Goal: Use online tool/utility

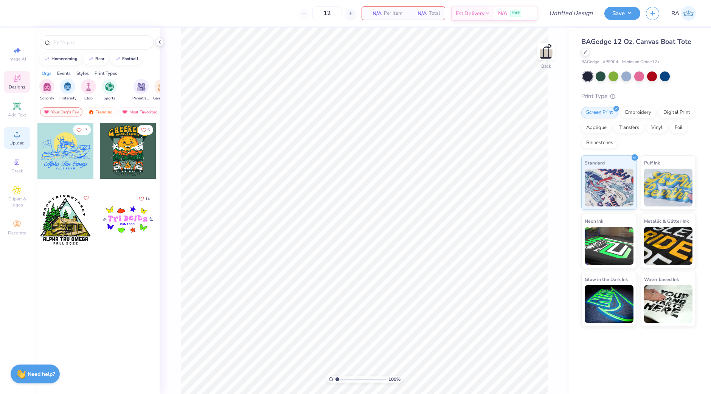
click at [14, 139] on icon at bounding box center [16, 134] width 9 height 9
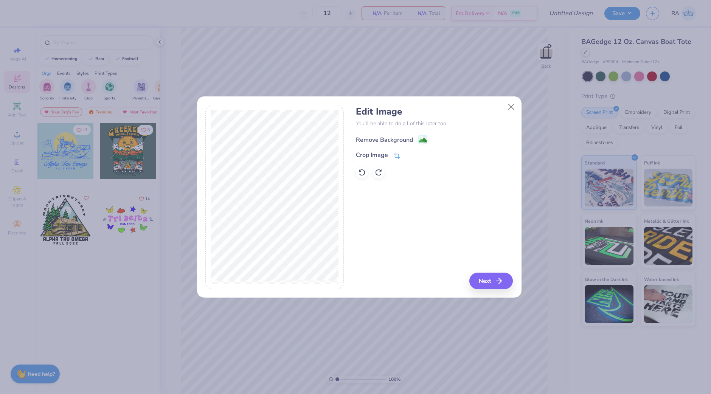
click at [376, 139] on div "Remove Background" at bounding box center [384, 139] width 57 height 9
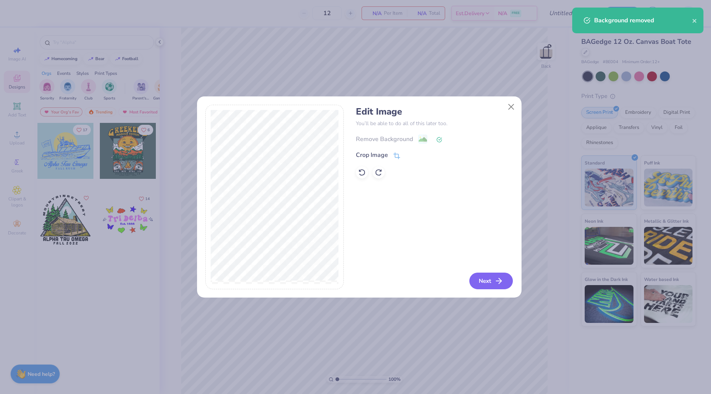
click at [492, 281] on button "Next" at bounding box center [490, 281] width 43 height 17
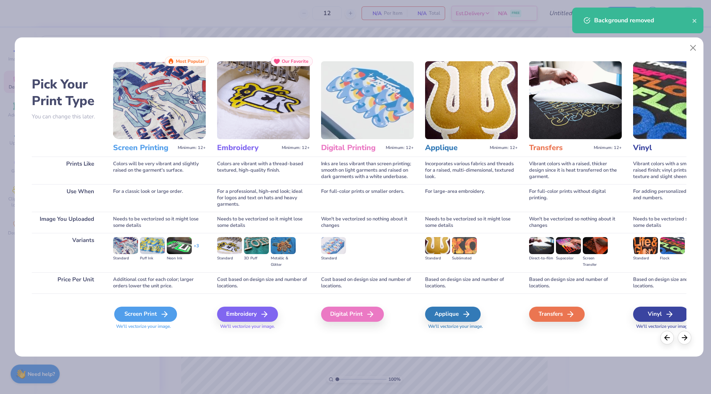
click at [145, 315] on div "Screen Print" at bounding box center [145, 314] width 63 height 15
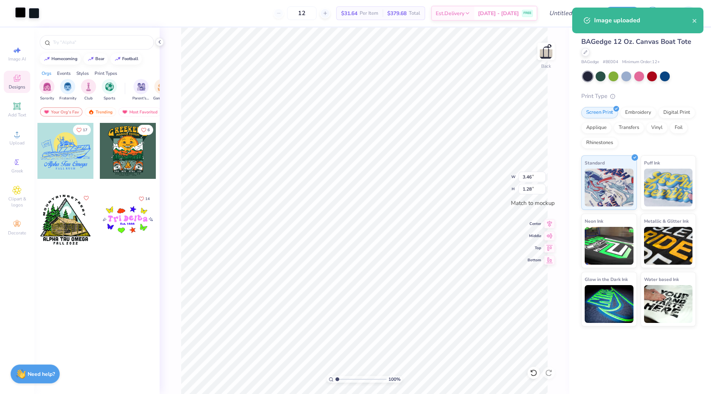
click at [19, 11] on div at bounding box center [20, 12] width 11 height 11
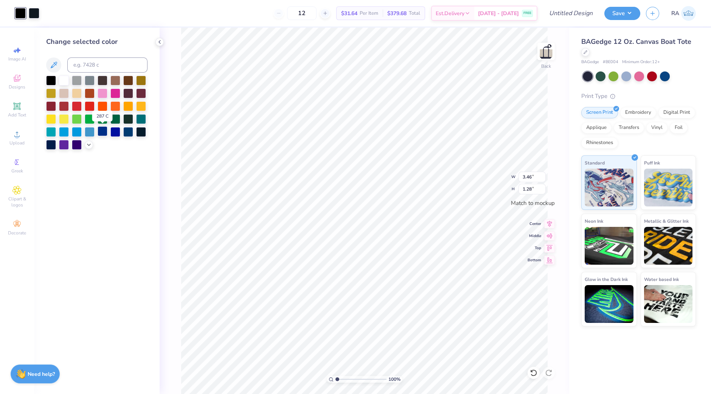
click at [105, 132] on div at bounding box center [103, 131] width 10 height 10
click at [89, 143] on icon at bounding box center [89, 144] width 6 height 6
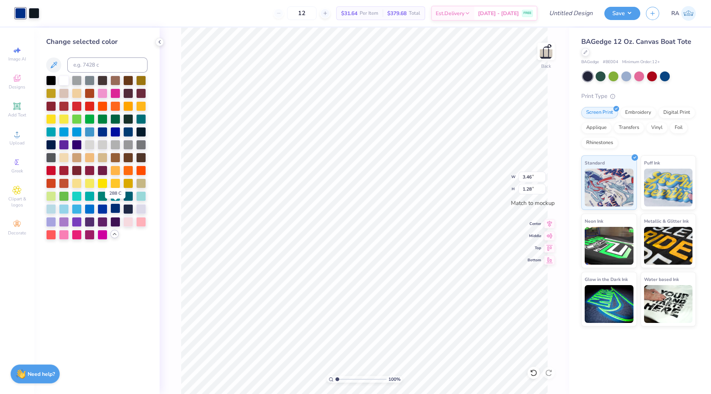
click at [118, 210] on div at bounding box center [115, 208] width 10 height 10
click at [34, 15] on div at bounding box center [34, 12] width 11 height 11
click at [101, 208] on div at bounding box center [103, 208] width 10 height 10
click at [115, 207] on div at bounding box center [115, 208] width 10 height 10
click at [123, 282] on div "Change selected color" at bounding box center [97, 211] width 126 height 367
